Goal: Task Accomplishment & Management: Manage account settings

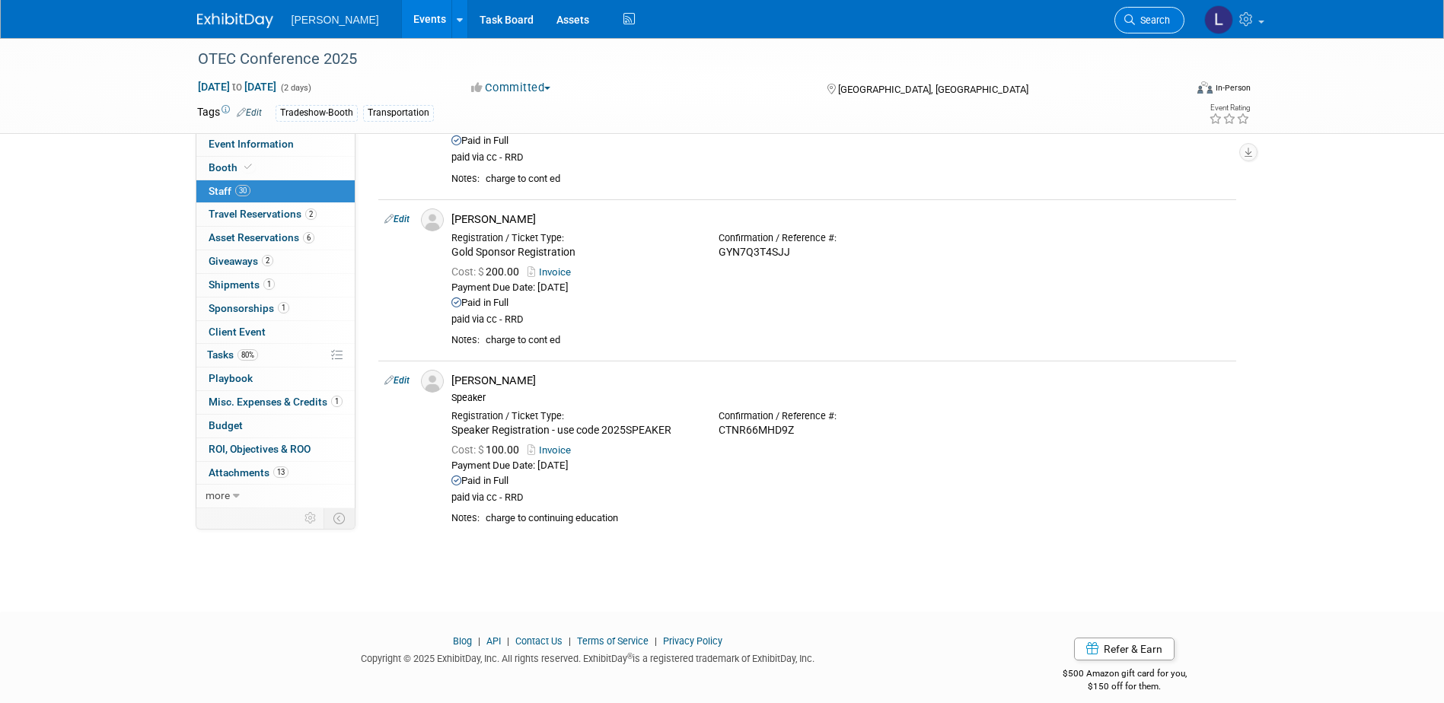
click at [1144, 18] on span "Search" at bounding box center [1152, 19] width 35 height 11
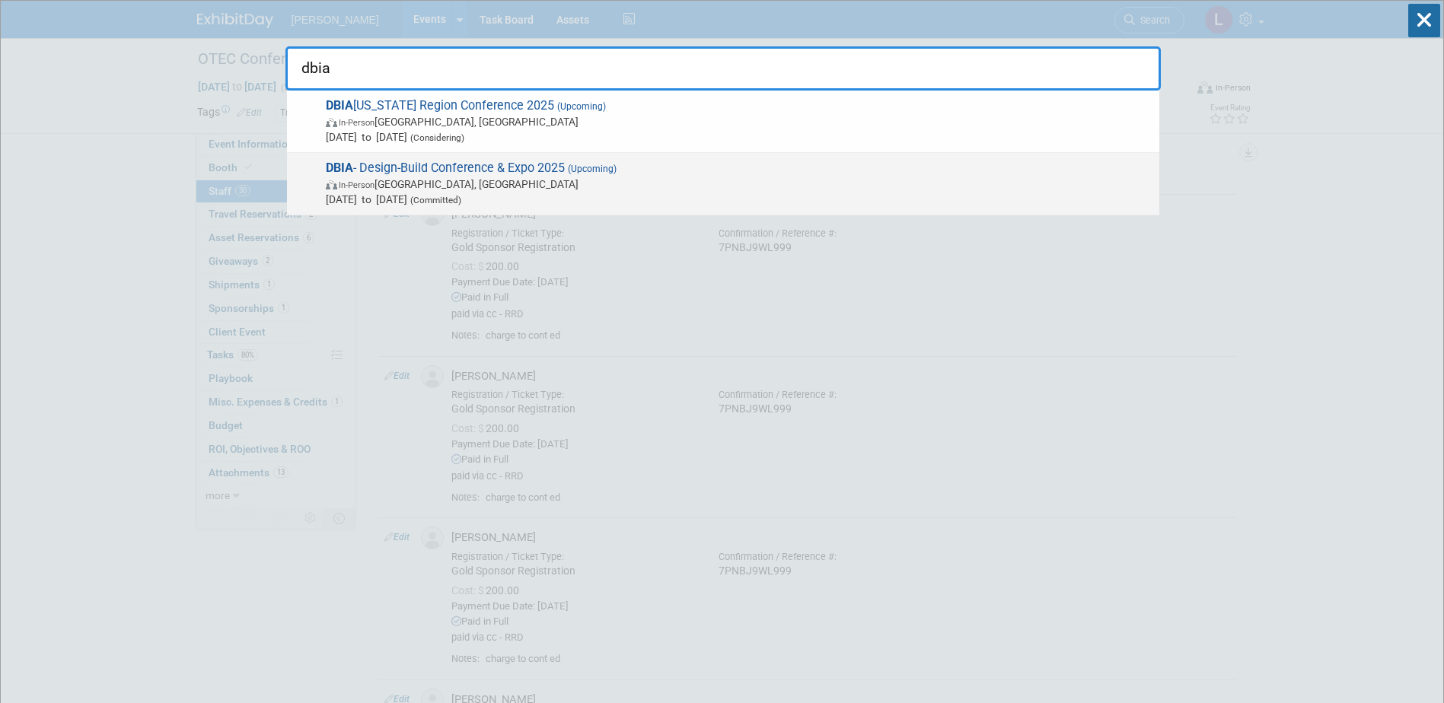
type input "dbia"
click at [734, 169] on span "DBIA - Design-Build Conference & Expo 2025 (Upcoming) In-Person [GEOGRAPHIC_DAT…" at bounding box center [736, 184] width 830 height 46
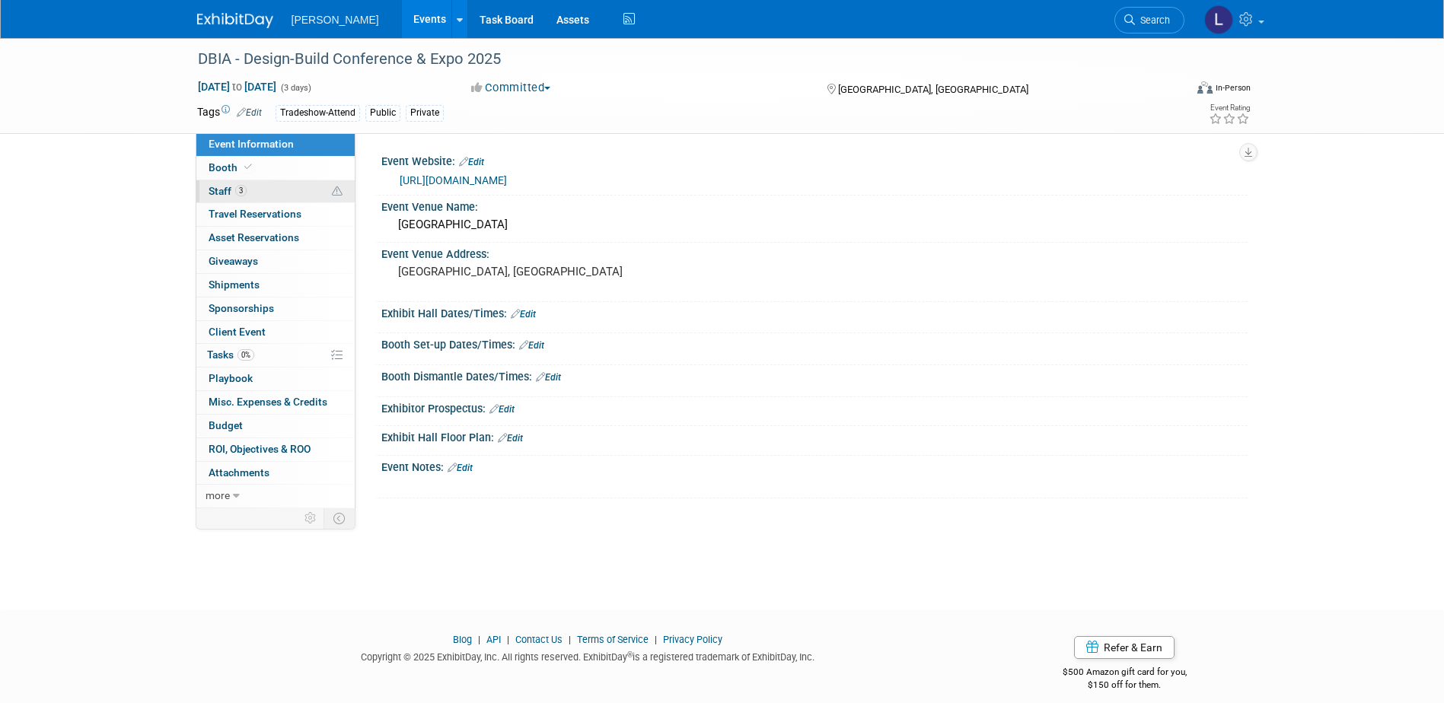
click at [242, 190] on span "3" at bounding box center [240, 190] width 11 height 11
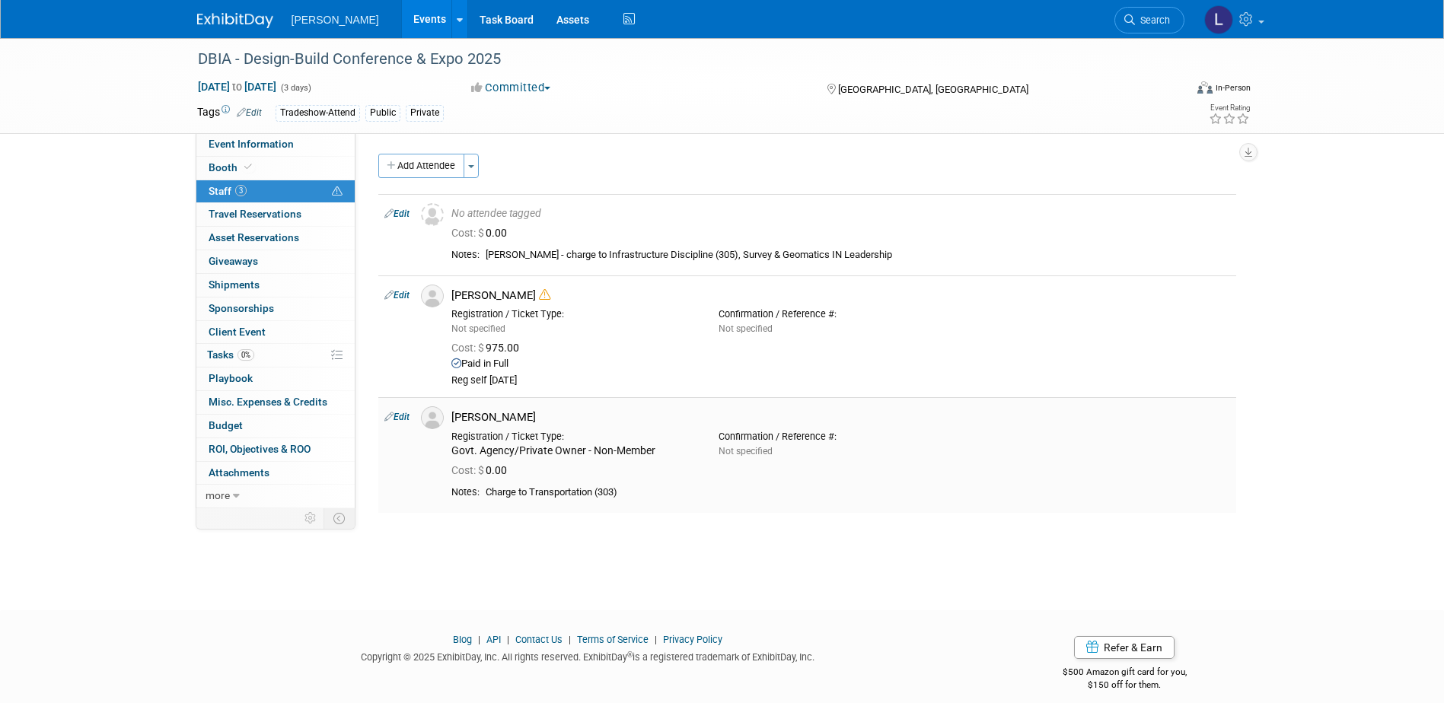
click at [397, 414] on link "Edit" at bounding box center [396, 417] width 25 height 11
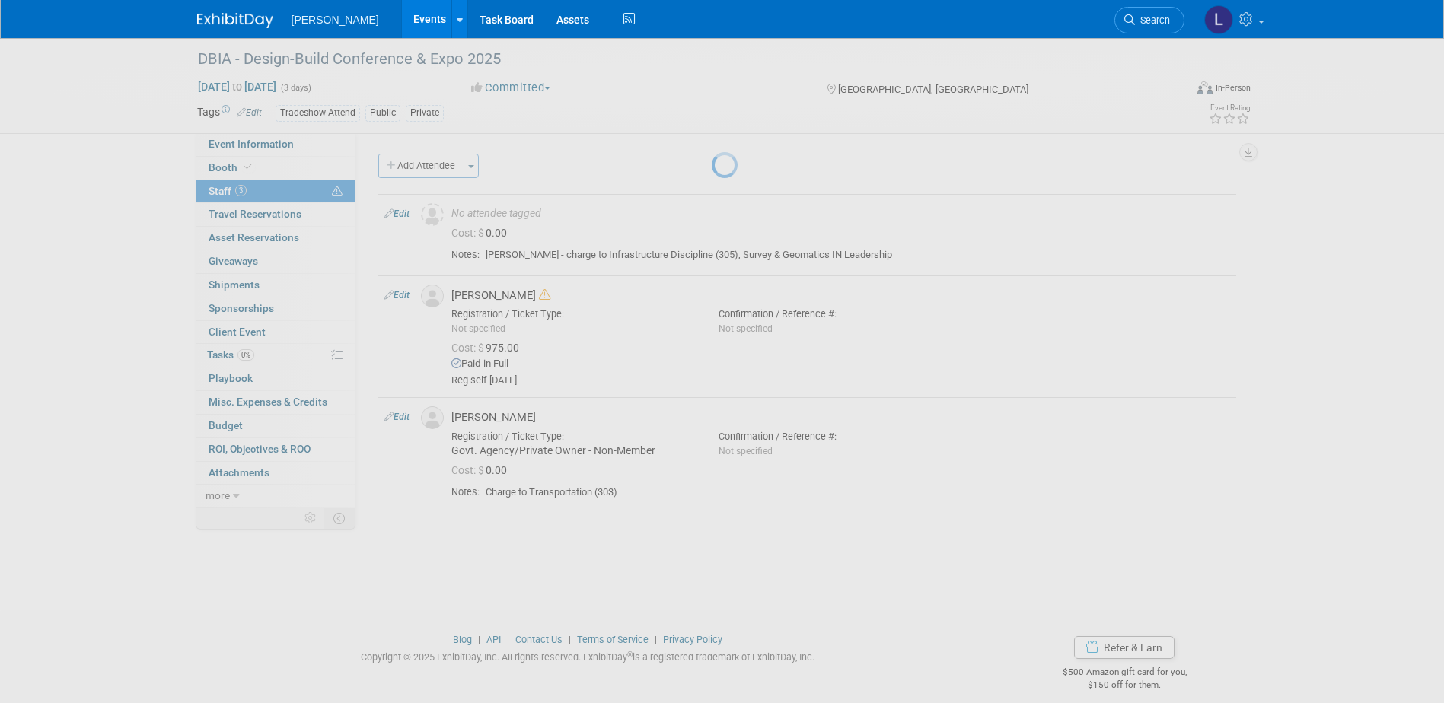
select select "c87e6716-b60c-4d89-ba8b-b2e52fab4e5b"
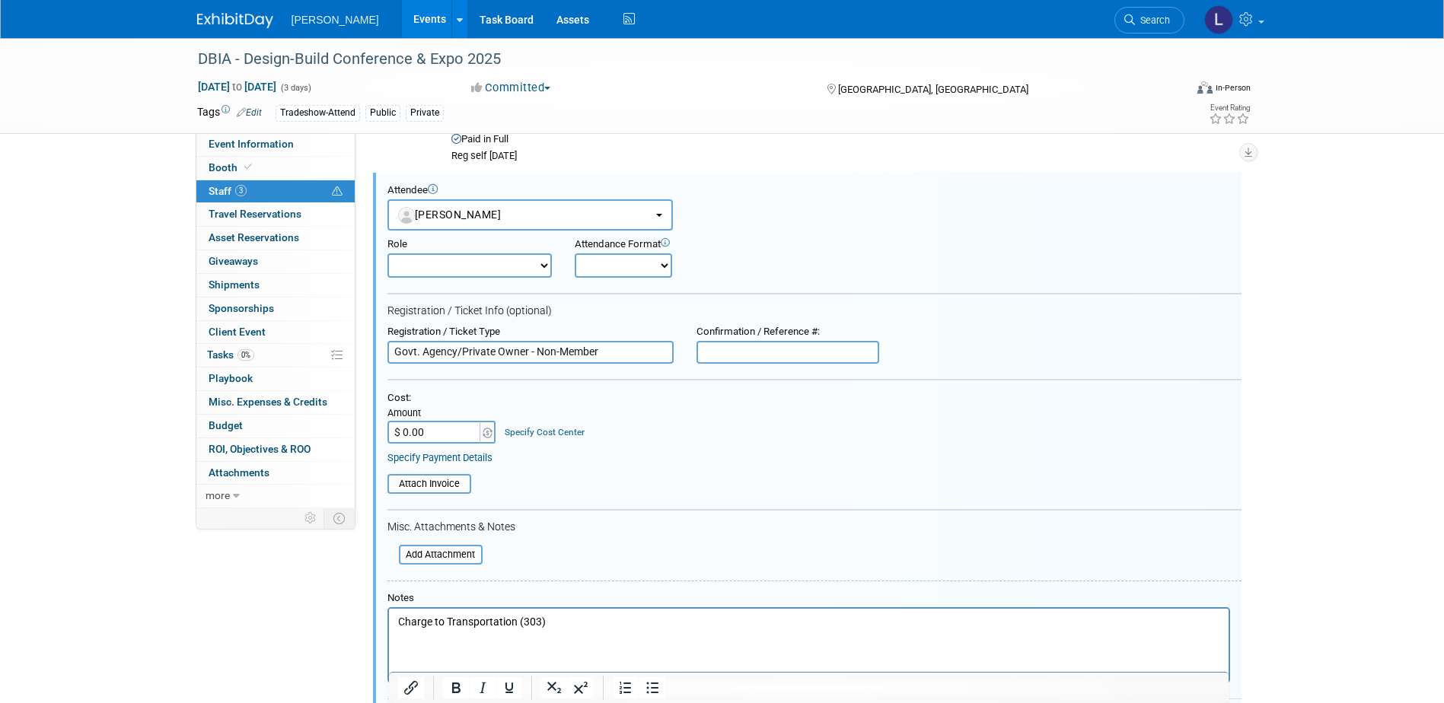
click at [399, 624] on p "Charge to Transportation (303)" at bounding box center [808, 621] width 822 height 15
click at [648, 628] on p "PLEASE HOLD ON HOWARD'S REGISTRATION." at bounding box center [808, 621] width 822 height 15
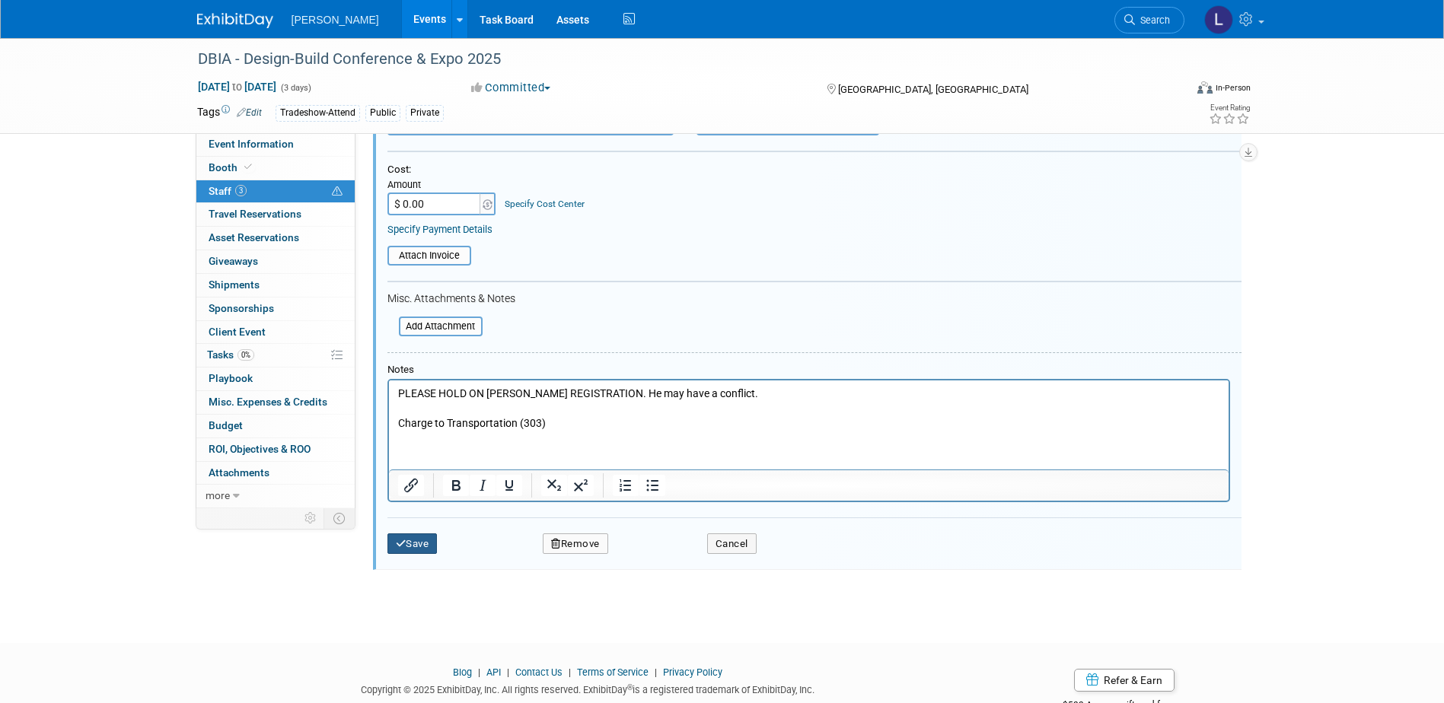
click at [410, 549] on button "Save" at bounding box center [412, 544] width 50 height 21
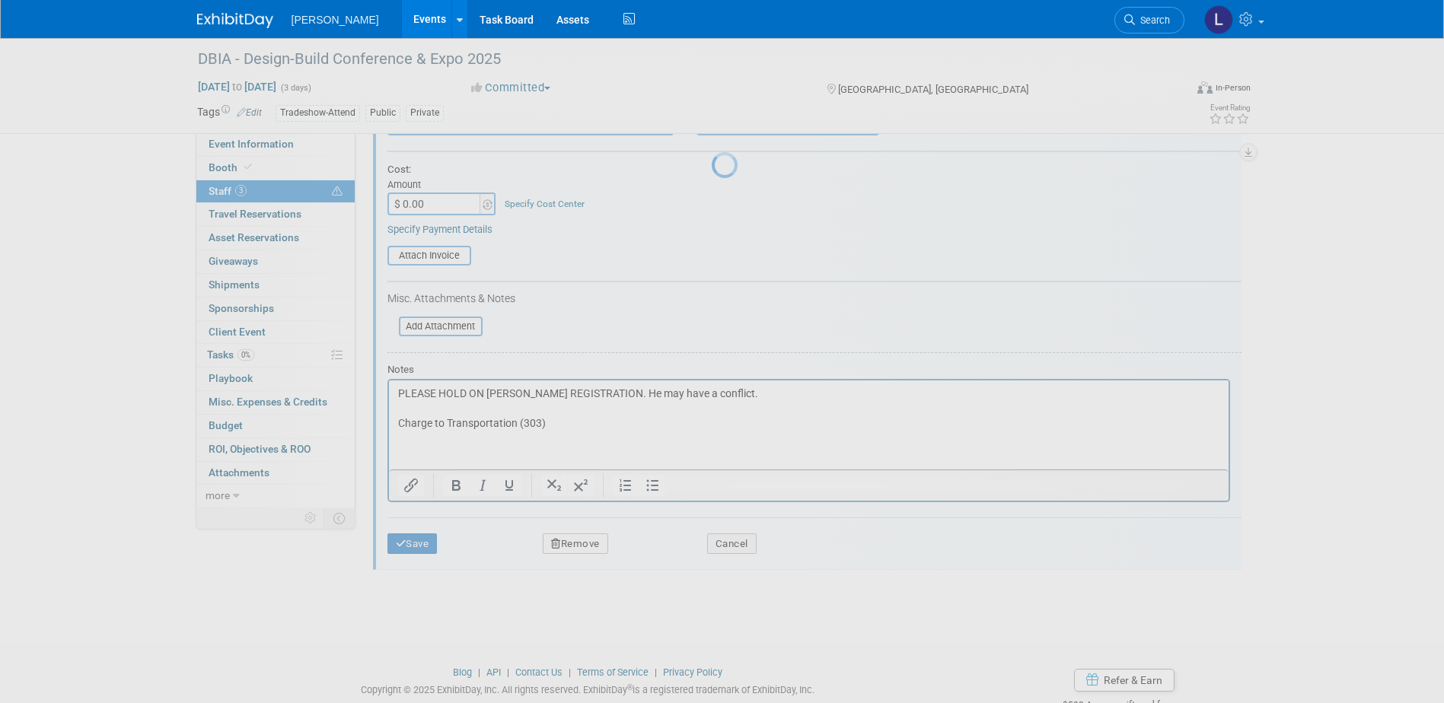
scroll to position [14, 0]
